Goal: Task Accomplishment & Management: Use online tool/utility

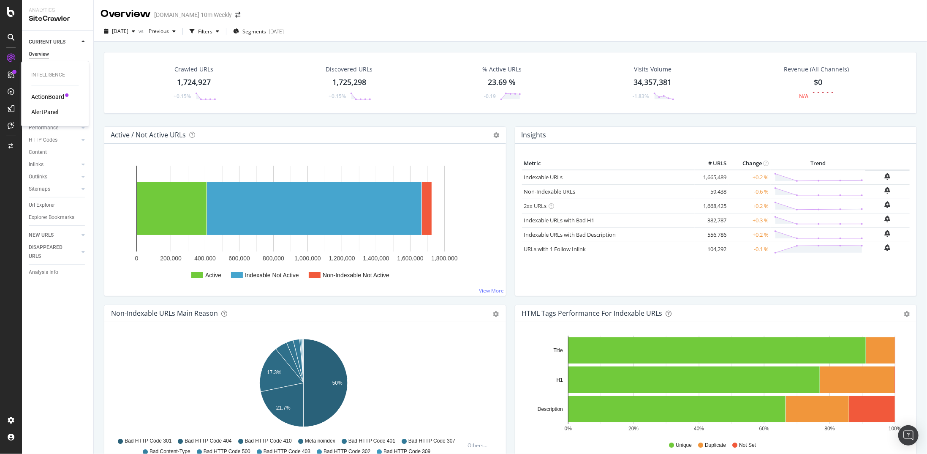
click at [53, 99] on div "ActionBoard" at bounding box center [47, 96] width 33 height 8
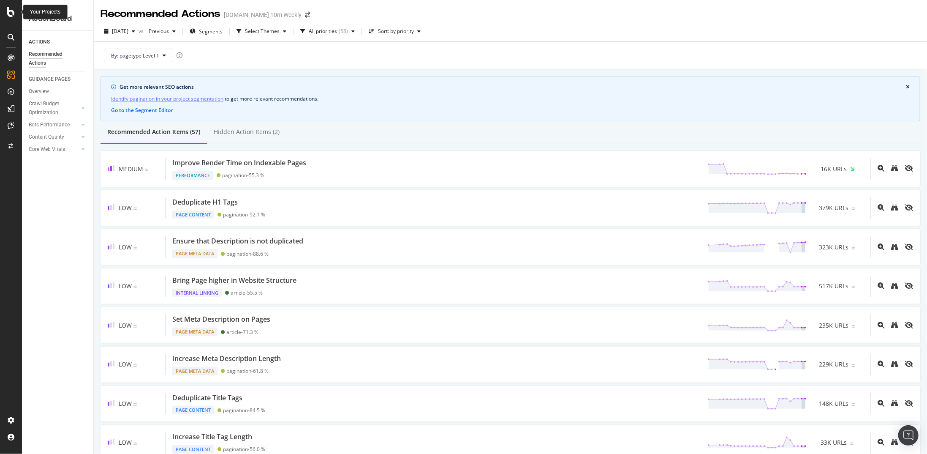
click at [10, 8] on icon at bounding box center [11, 12] width 8 height 10
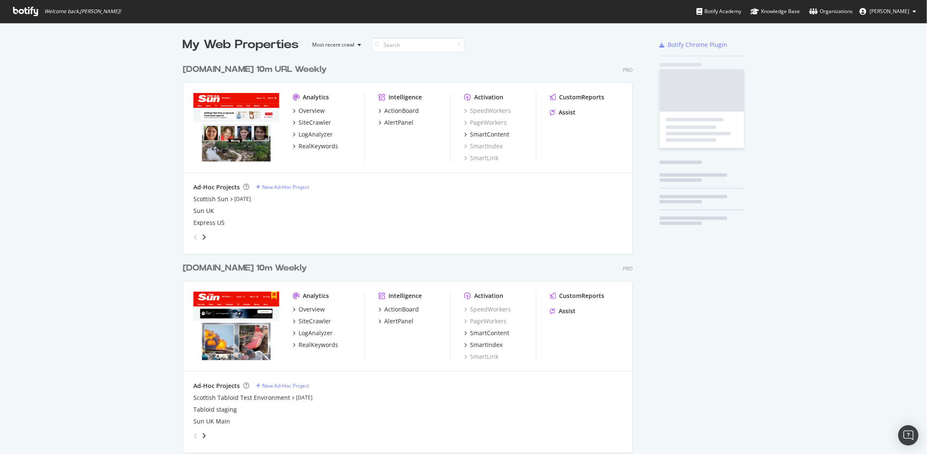
scroll to position [447, 914]
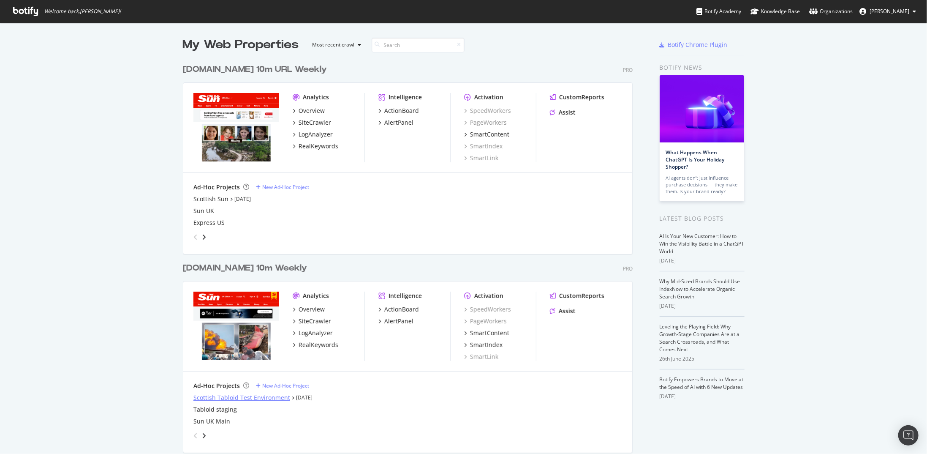
click at [214, 398] on div "Scottish Tabloid Test Environment" at bounding box center [241, 397] width 97 height 8
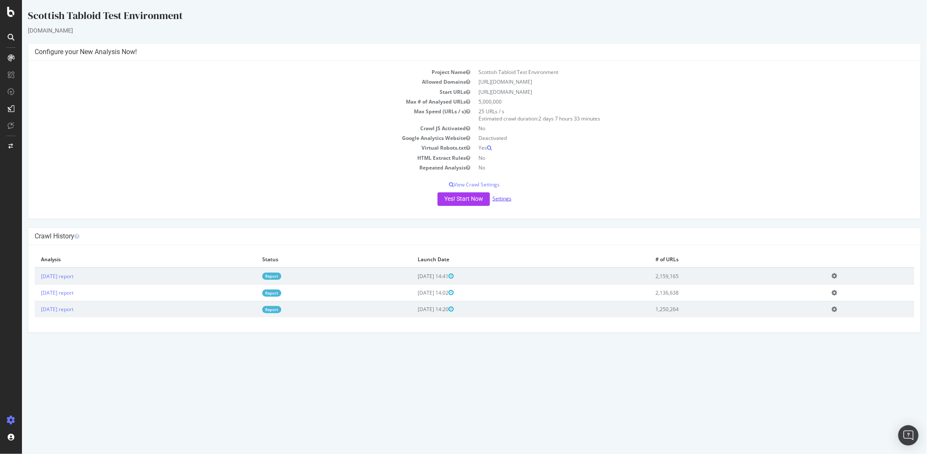
click at [509, 200] on link "Settings" at bounding box center [501, 198] width 19 height 7
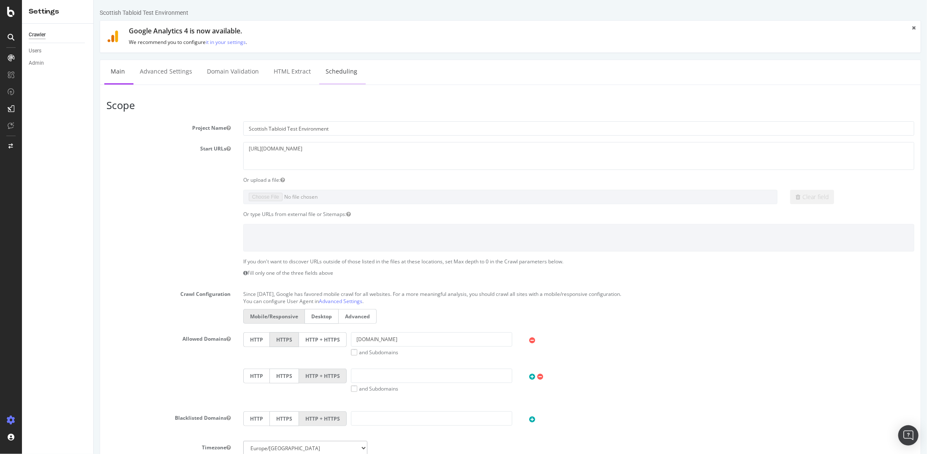
click at [331, 71] on link "Scheduling" at bounding box center [341, 71] width 44 height 23
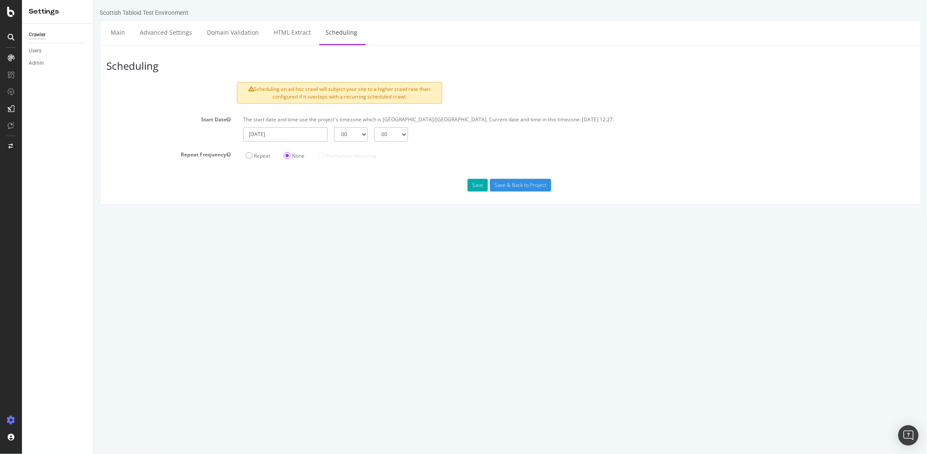
click at [291, 133] on input "[DATE]" at bounding box center [285, 134] width 84 height 14
click at [273, 239] on td "1" at bounding box center [274, 242] width 20 height 13
type input "[DATE]"
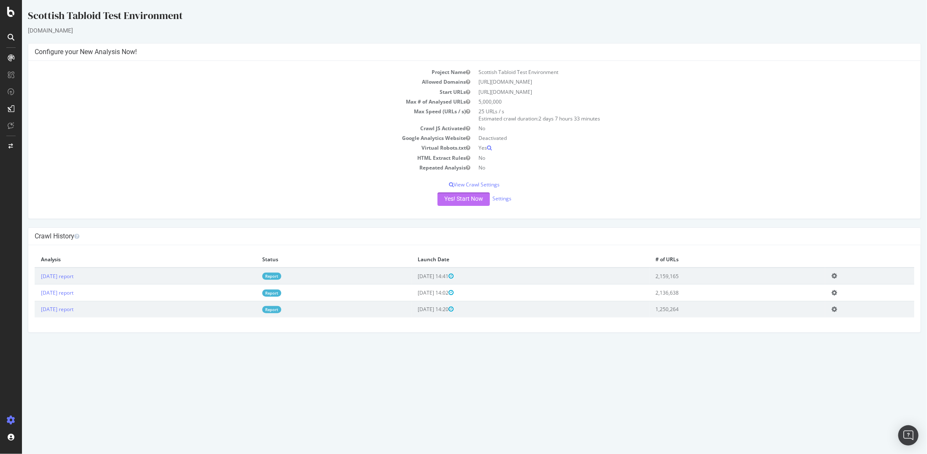
click at [464, 197] on button "Yes! Start Now" at bounding box center [463, 199] width 52 height 14
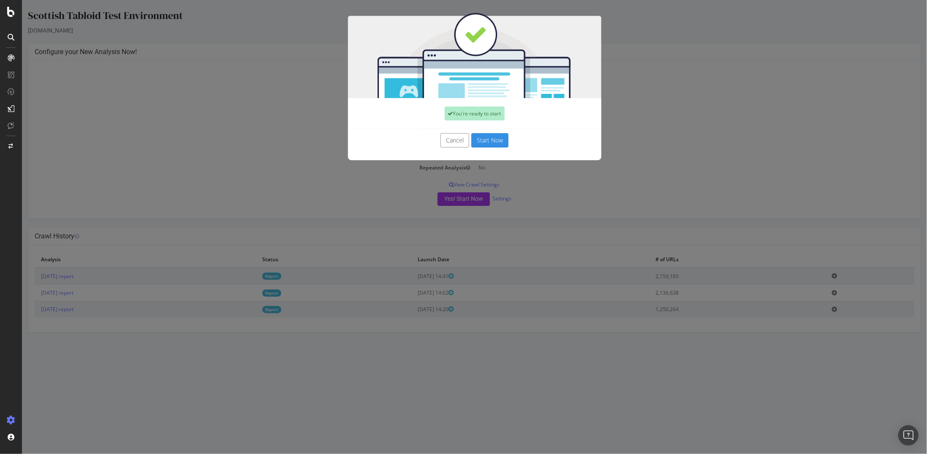
click at [489, 143] on button "Start Now" at bounding box center [489, 140] width 37 height 14
